Goal: Communication & Community: Ask a question

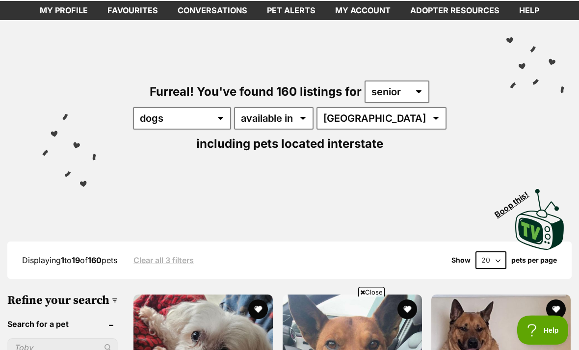
scroll to position [50, 0]
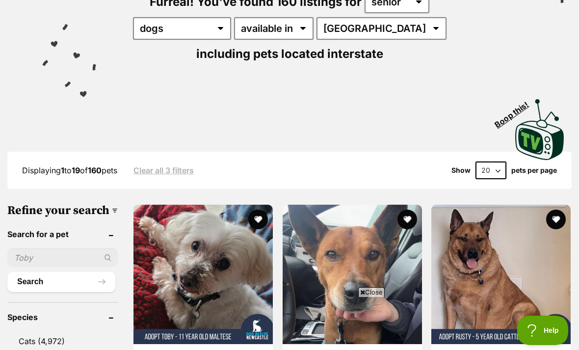
click at [47, 266] on input "text" at bounding box center [62, 257] width 110 height 19
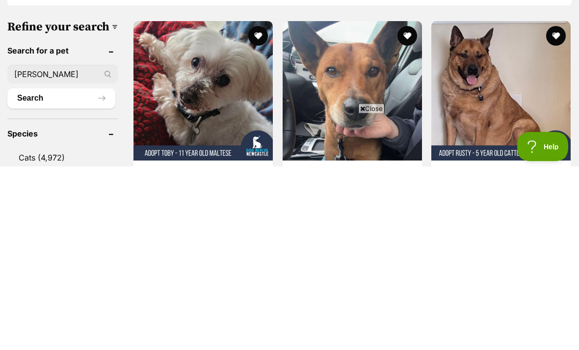
type input "[PERSON_NAME]"
click at [49, 272] on button "Search" at bounding box center [61, 282] width 108 height 20
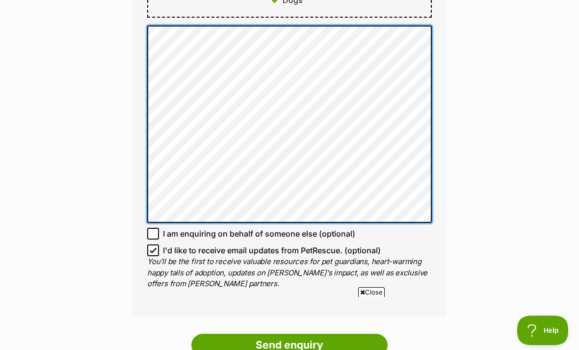
scroll to position [632, 0]
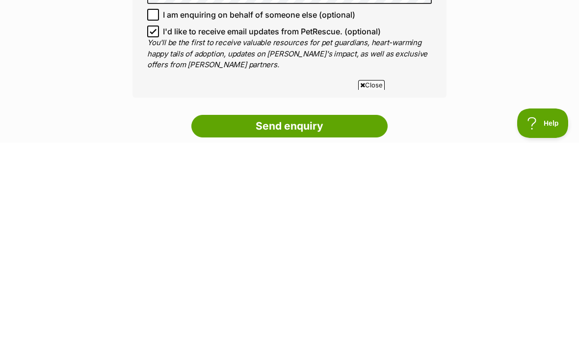
click at [324, 322] on input "Send enquiry" at bounding box center [289, 333] width 196 height 23
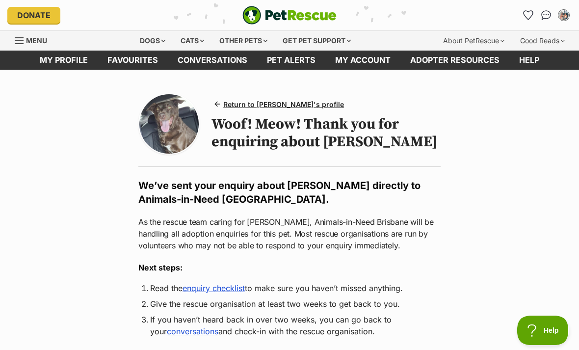
click at [543, 15] on img "Conversations" at bounding box center [546, 15] width 10 height 10
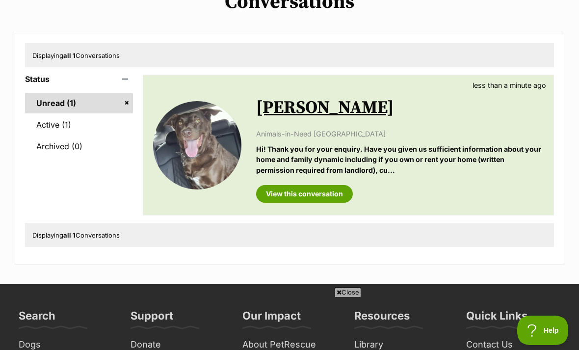
click at [326, 187] on link "View this conversation" at bounding box center [304, 194] width 97 height 18
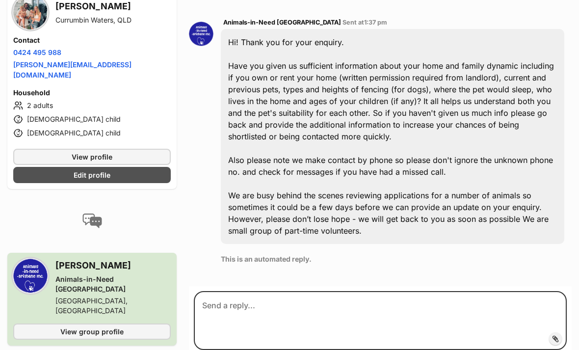
scroll to position [487, 0]
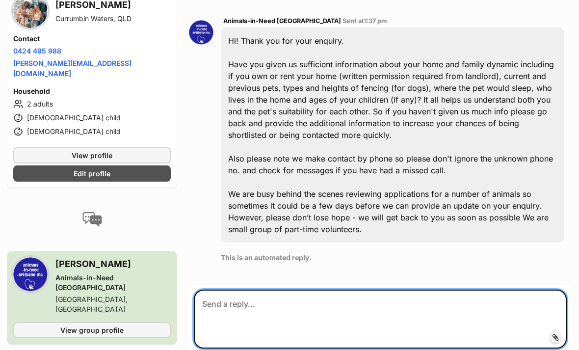
click at [363, 289] on textarea at bounding box center [380, 318] width 373 height 59
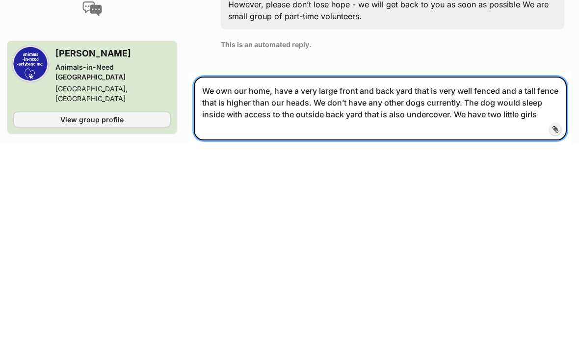
scroll to position [496, 0]
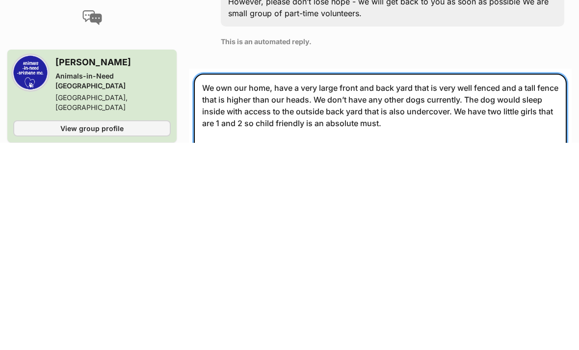
type textarea "We own our home, have a very large front and back yard that is very well fenced…"
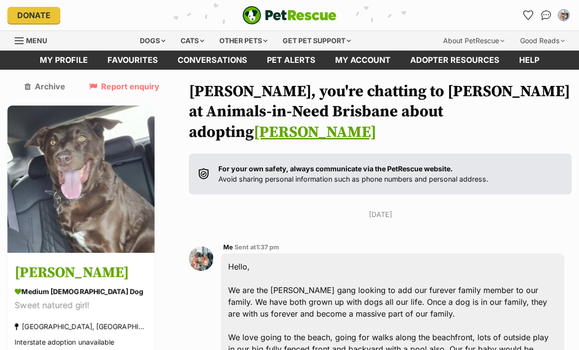
click at [543, 18] on img "Conversations" at bounding box center [546, 15] width 10 height 10
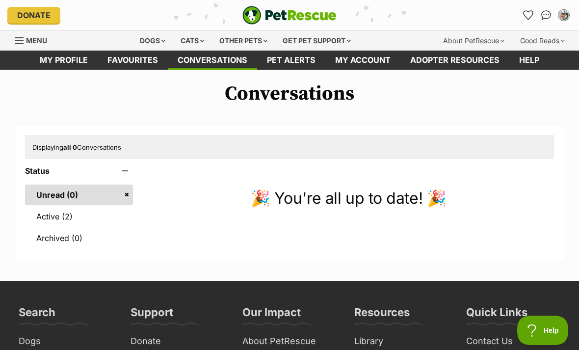
click at [46, 223] on link "Active (2)" at bounding box center [79, 216] width 108 height 21
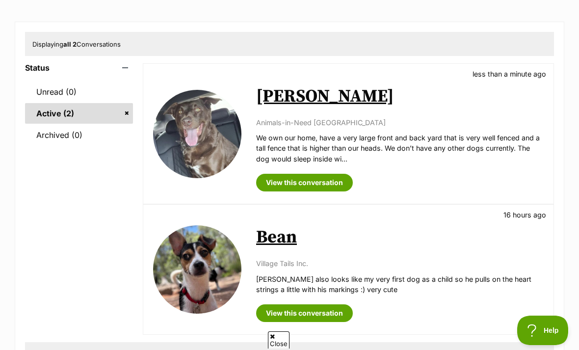
scroll to position [103, 0]
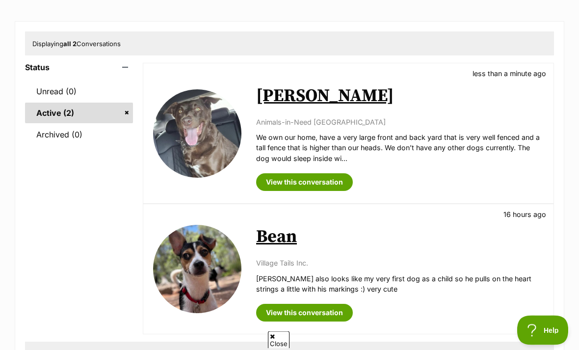
click at [405, 289] on p "[PERSON_NAME] also looks like my very first dog as a child so he pulls on the h…" at bounding box center [400, 284] width 288 height 21
click at [424, 280] on p "[PERSON_NAME] also looks like my very first dog as a child so he pulls on the h…" at bounding box center [400, 283] width 288 height 21
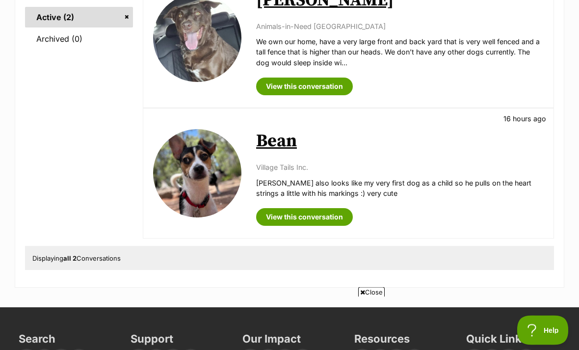
scroll to position [200, 0]
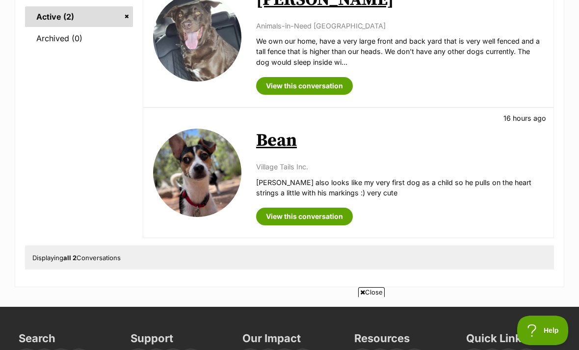
click at [397, 187] on p "[PERSON_NAME] also looks like my very first dog as a child so he pulls on the h…" at bounding box center [400, 187] width 288 height 21
click at [327, 211] on link "View this conversation" at bounding box center [304, 217] width 97 height 18
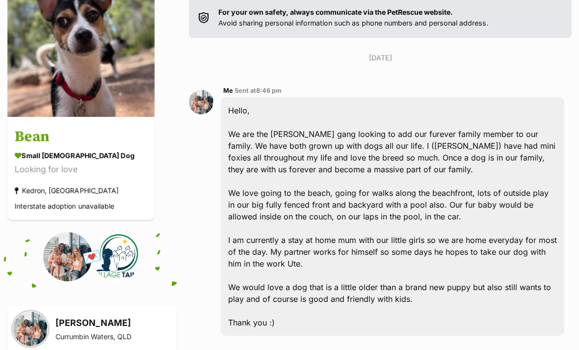
scroll to position [117, 0]
